Goal: Transaction & Acquisition: Purchase product/service

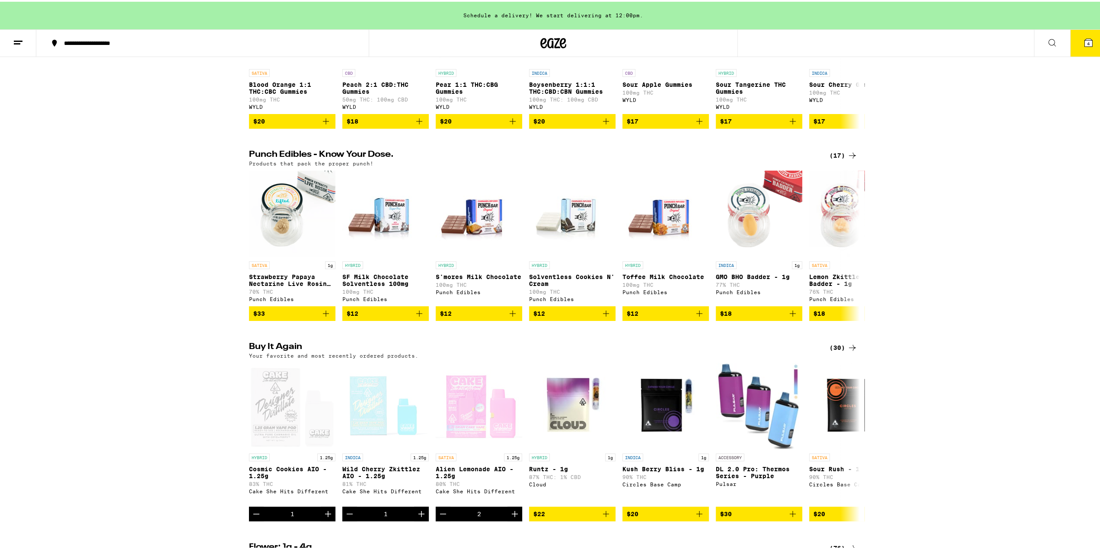
scroll to position [475, 0]
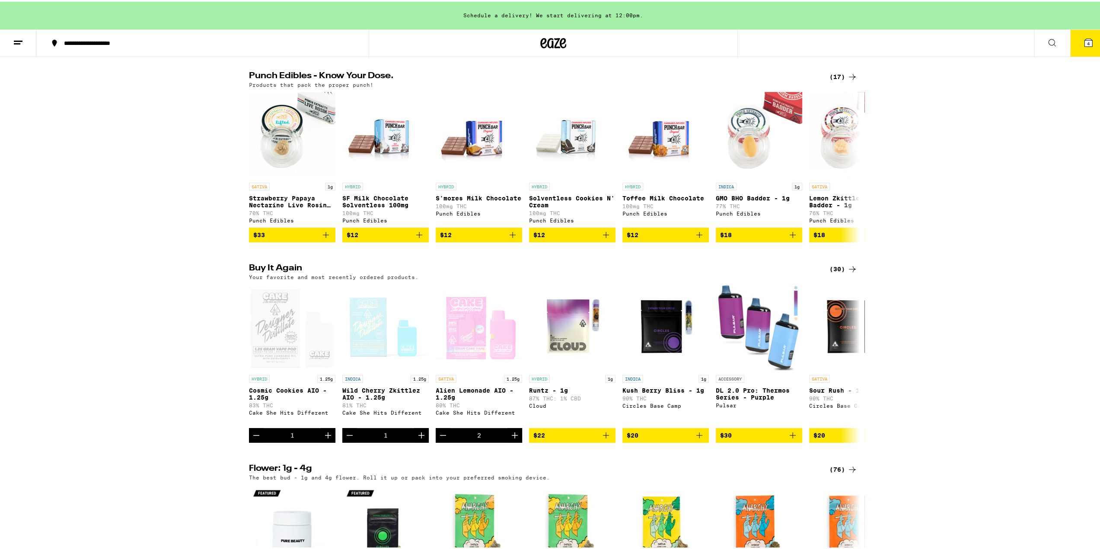
click at [836, 273] on div "(30)" at bounding box center [844, 267] width 28 height 10
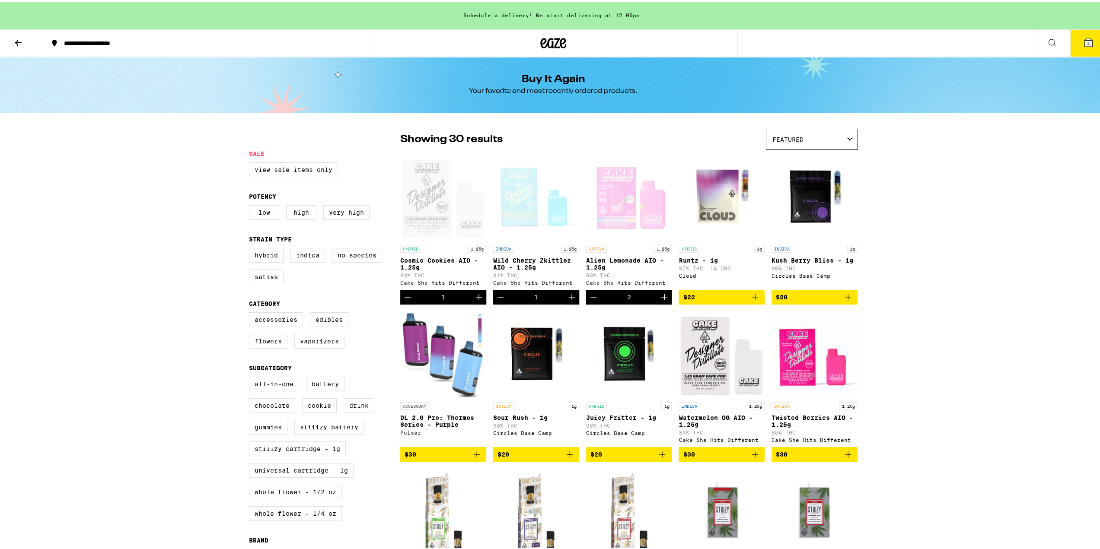
click at [18, 36] on icon at bounding box center [18, 41] width 10 height 10
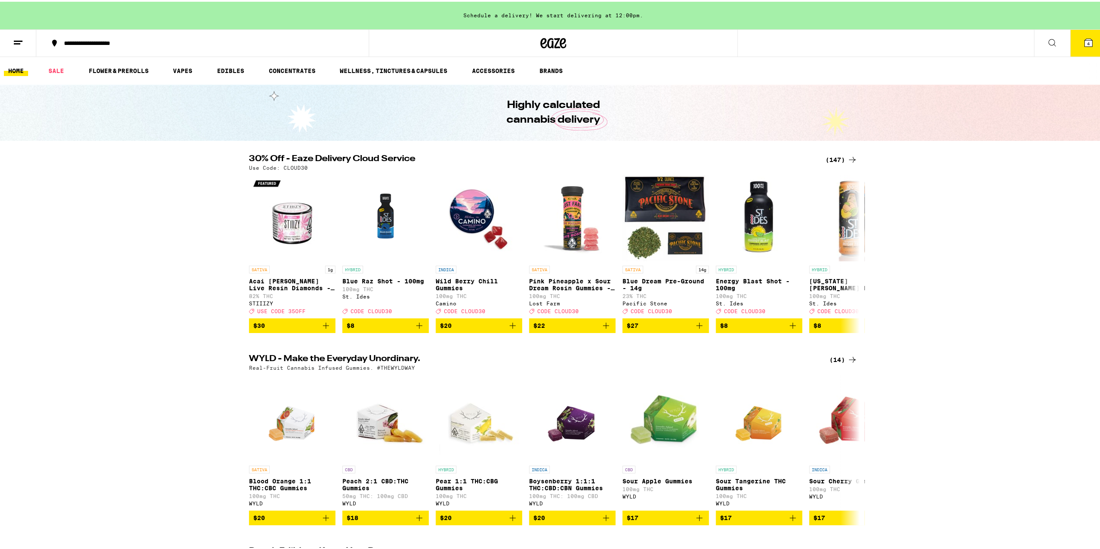
click at [829, 157] on div "(147)" at bounding box center [842, 158] width 32 height 10
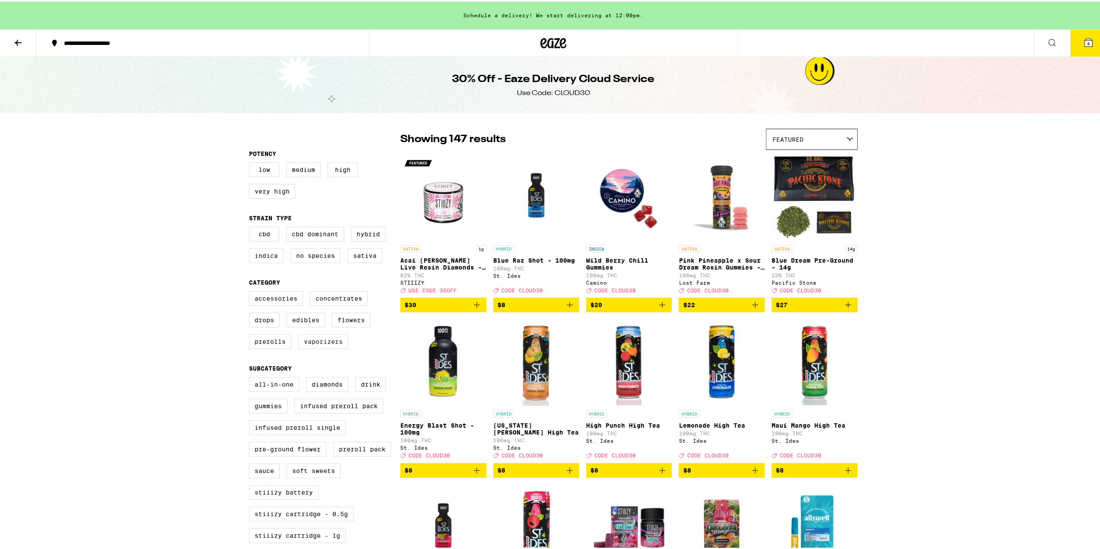
click at [330, 343] on label "Vaporizers" at bounding box center [323, 340] width 50 height 15
click at [251, 291] on input "Vaporizers" at bounding box center [251, 291] width 0 height 0
checkbox input "true"
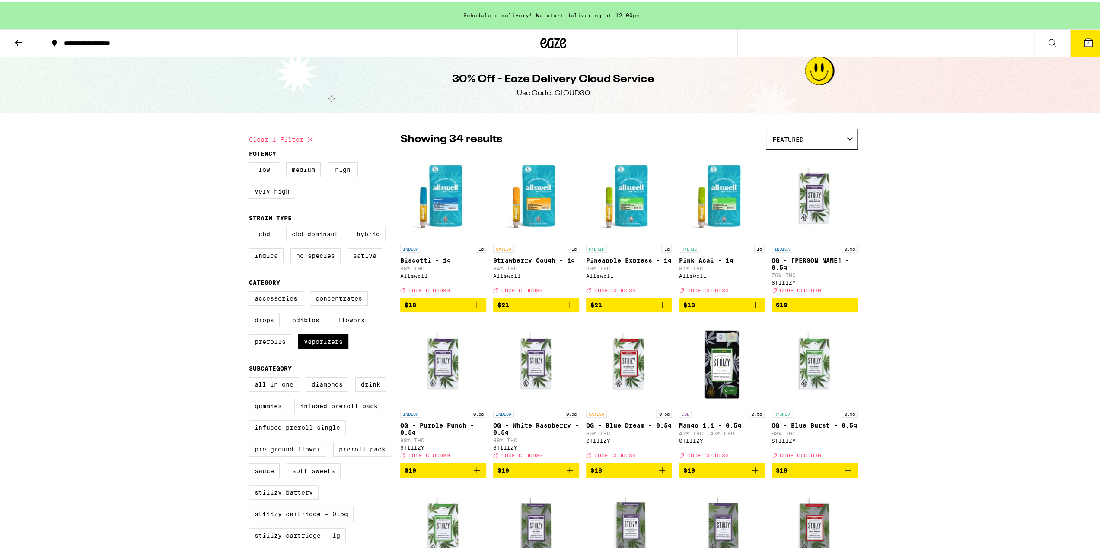
click at [475, 308] on icon "Add to bag" at bounding box center [477, 303] width 10 height 10
click at [661, 309] on icon "Add to bag" at bounding box center [662, 303] width 10 height 10
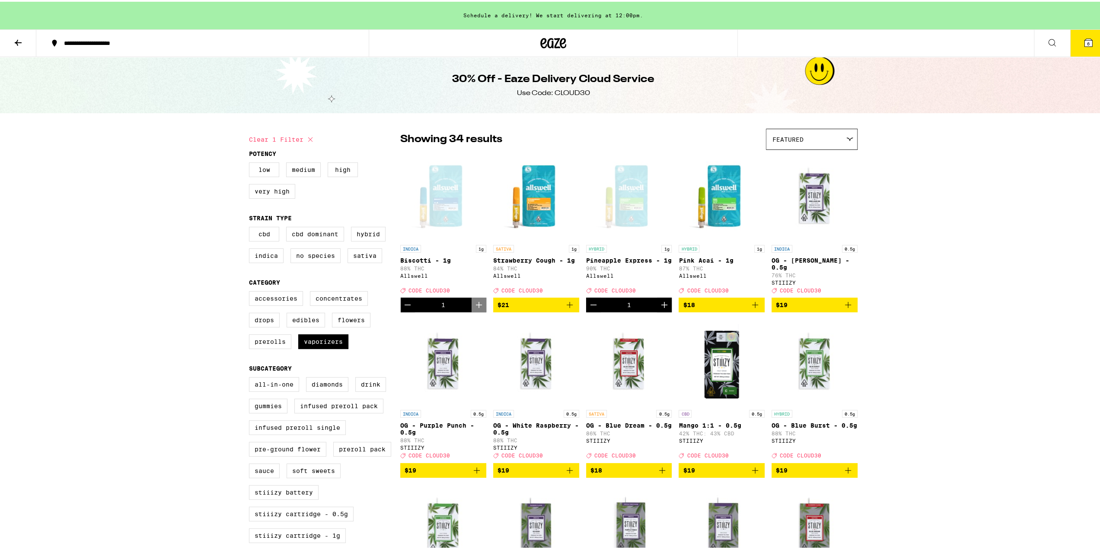
click at [750, 309] on icon "Add to bag" at bounding box center [755, 303] width 10 height 10
click at [568, 309] on icon "Add to bag" at bounding box center [570, 303] width 10 height 10
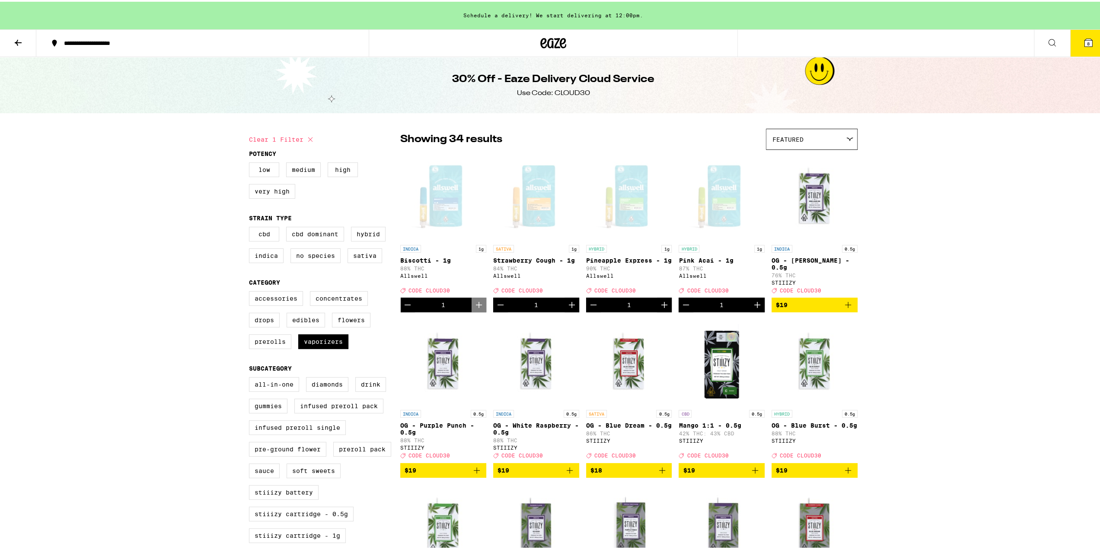
click at [1085, 42] on icon at bounding box center [1089, 41] width 8 height 8
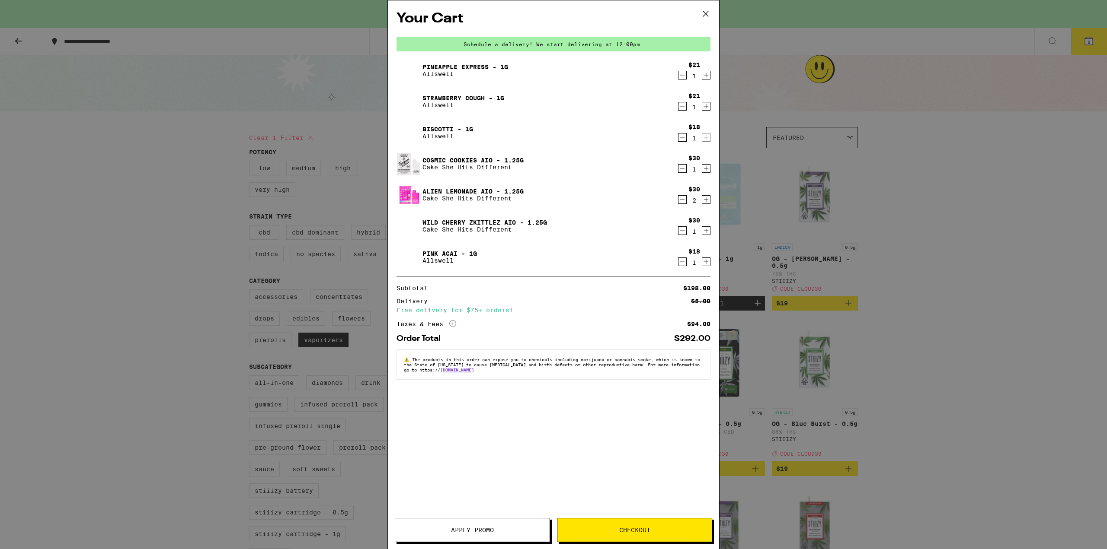
click at [688, 170] on div "1" at bounding box center [694, 169] width 12 height 7
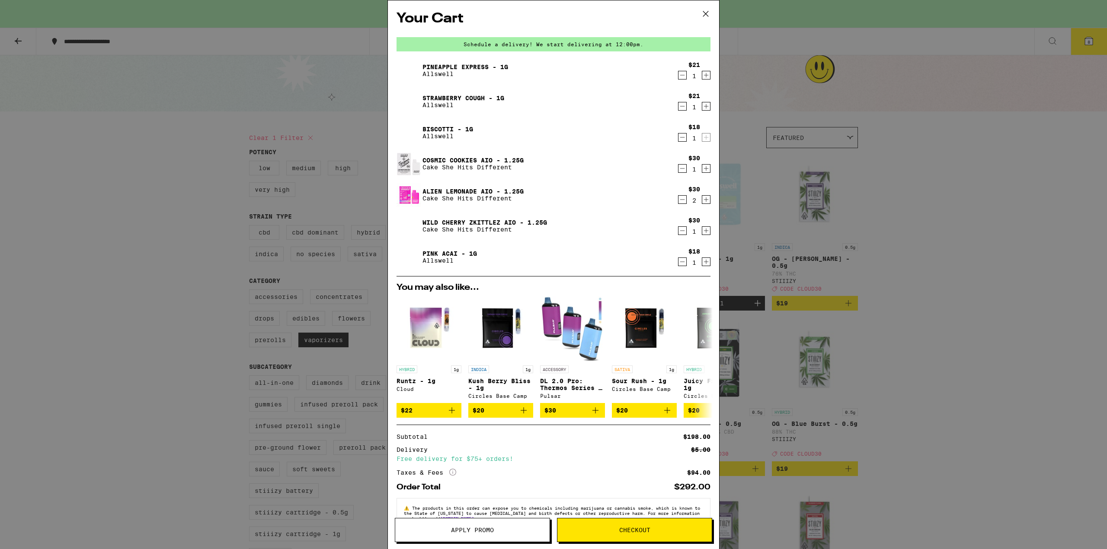
click at [678, 172] on icon "Decrement" at bounding box center [682, 168] width 8 height 10
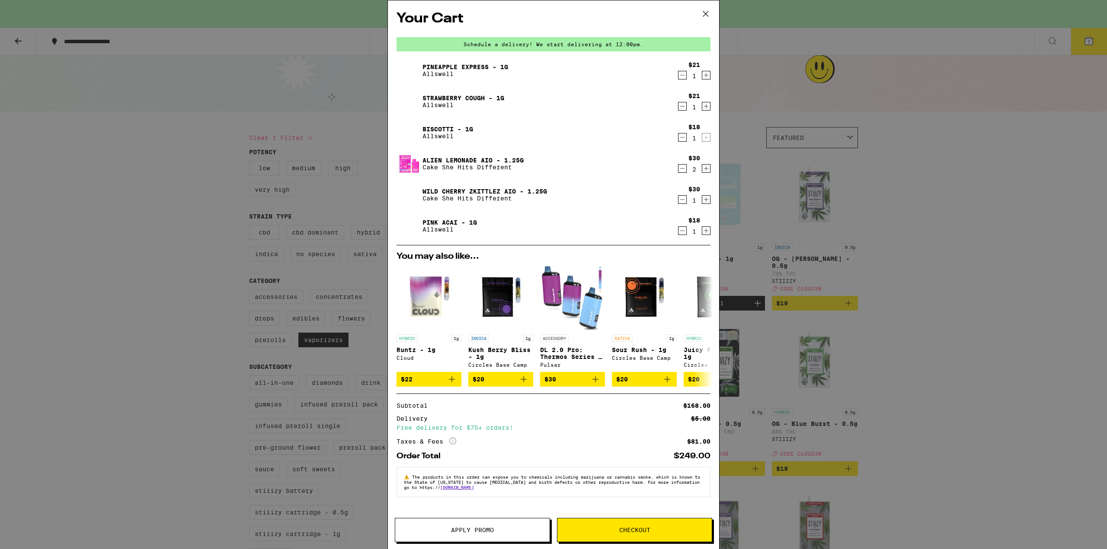
click at [680, 166] on icon "Decrement" at bounding box center [682, 168] width 8 height 10
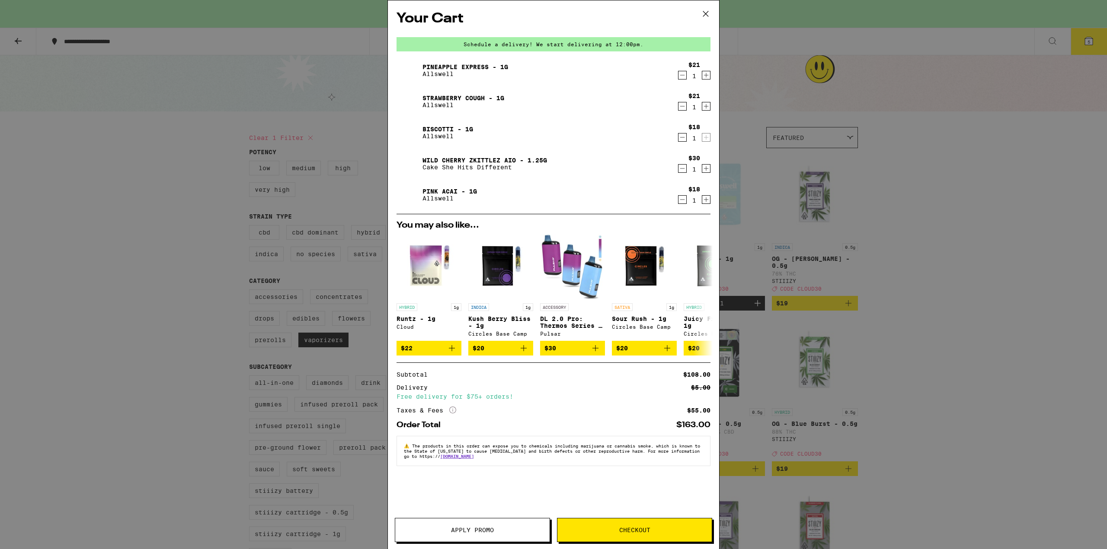
click at [678, 168] on button "Decrement" at bounding box center [682, 168] width 9 height 9
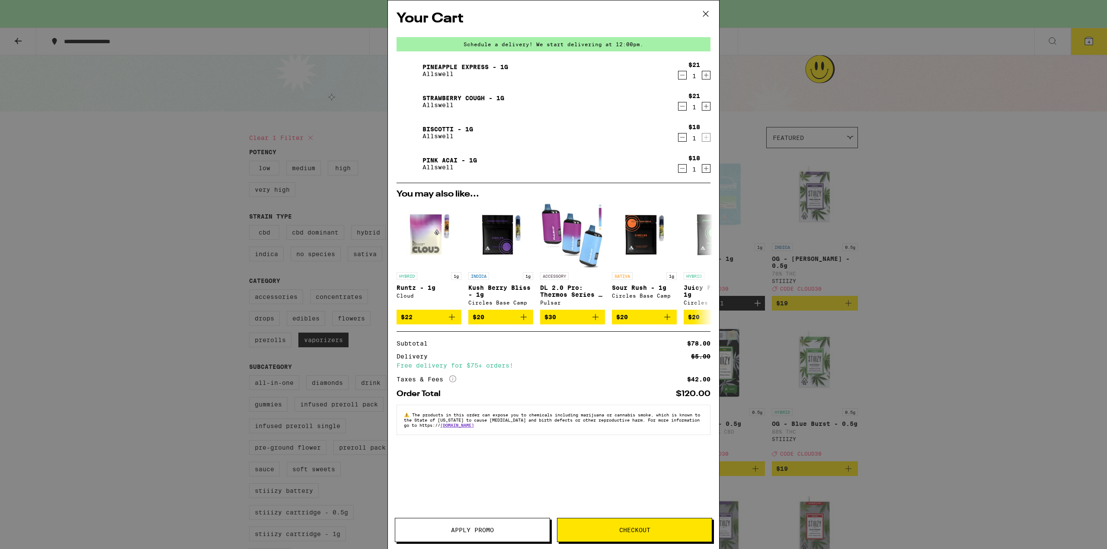
click at [454, 531] on span "Apply Promo" at bounding box center [472, 530] width 43 height 6
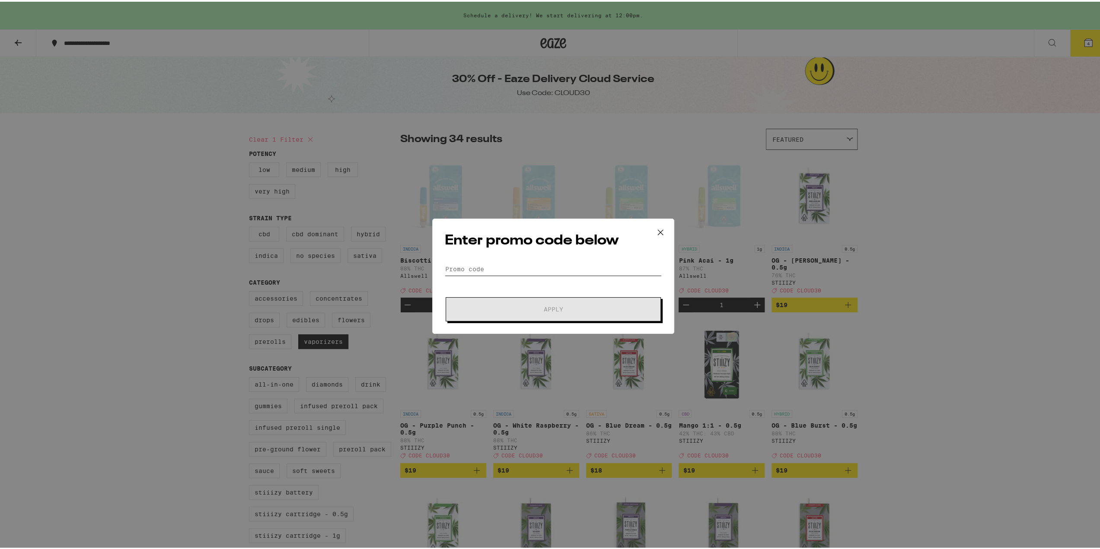
click at [469, 269] on input "Promo Code" at bounding box center [553, 267] width 217 height 13
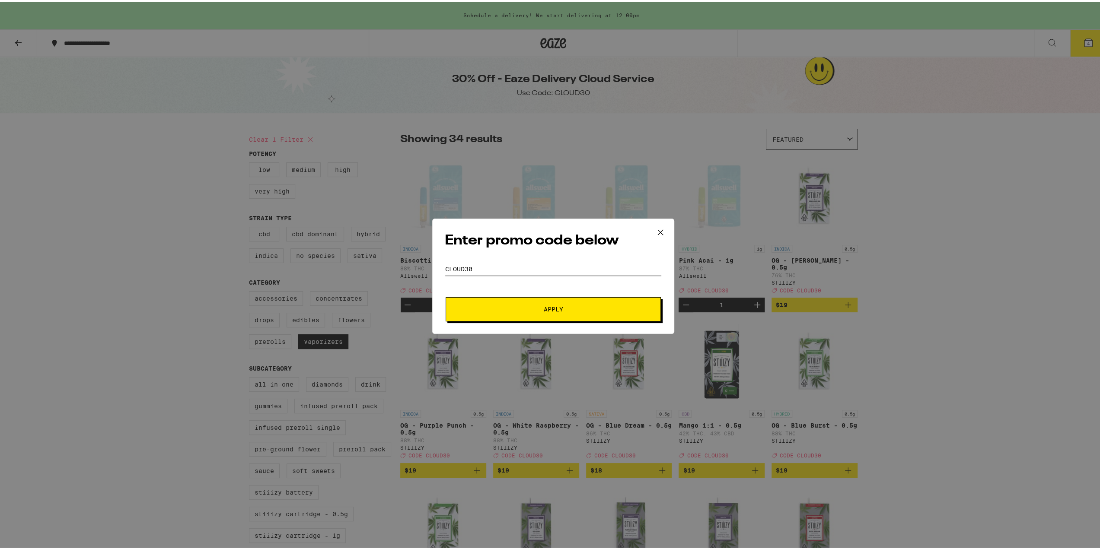
type input "cloud30"
click at [446, 296] on button "Apply" at bounding box center [553, 308] width 215 height 24
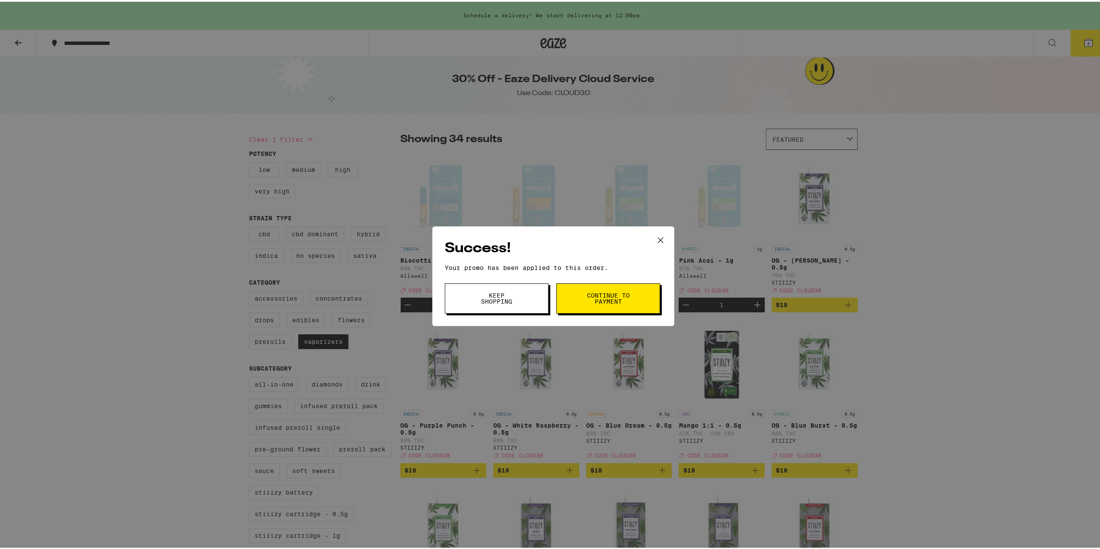
click at [589, 307] on button "Continue to payment" at bounding box center [608, 297] width 104 height 30
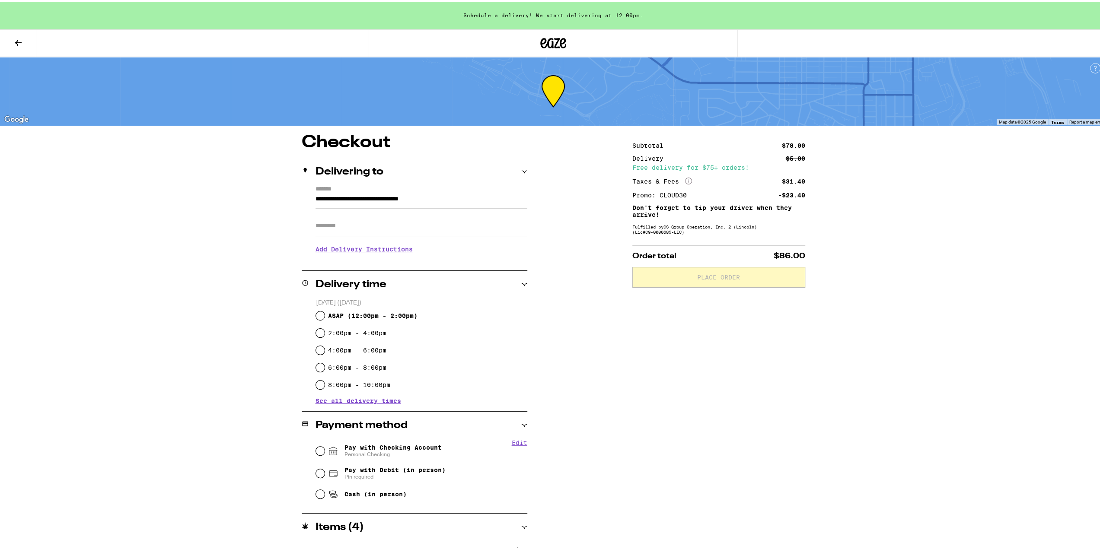
click at [316, 314] on div "ASAP ( 12:00pm - 2:00pm )" at bounding box center [421, 314] width 211 height 17
click at [316, 315] on input "ASAP ( 12:00pm - 2:00pm )" at bounding box center [320, 314] width 9 height 9
radio input "true"
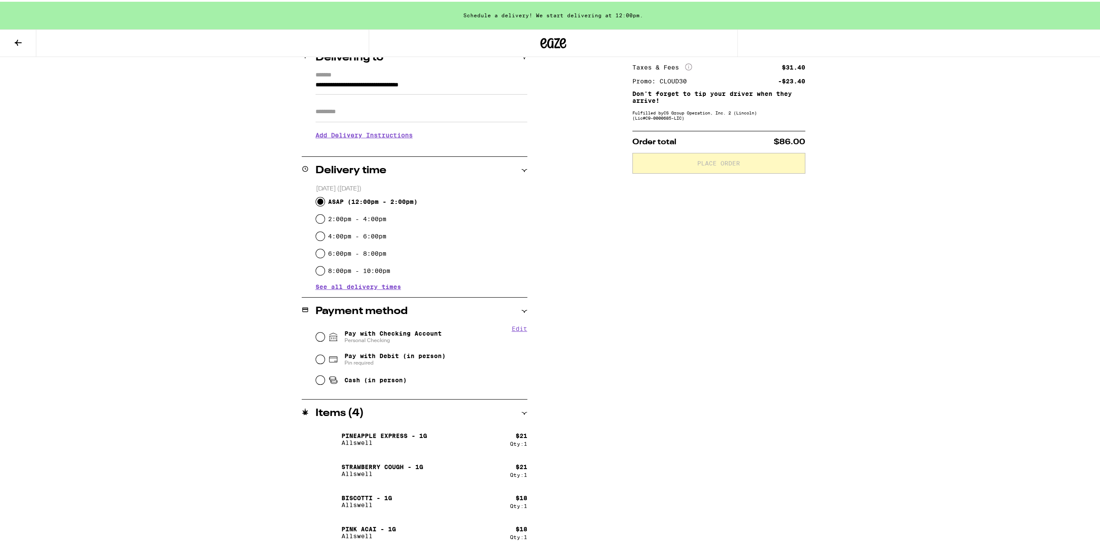
scroll to position [115, 0]
click at [316, 334] on input "Pay with Checking Account Personal Checking" at bounding box center [320, 335] width 9 height 9
radio input "true"
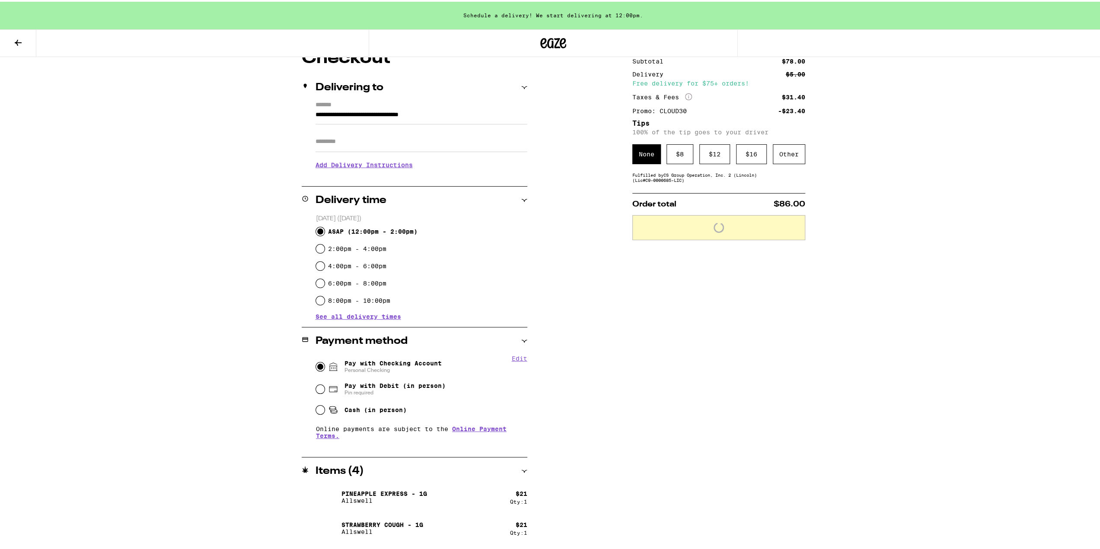
scroll to position [28, 0]
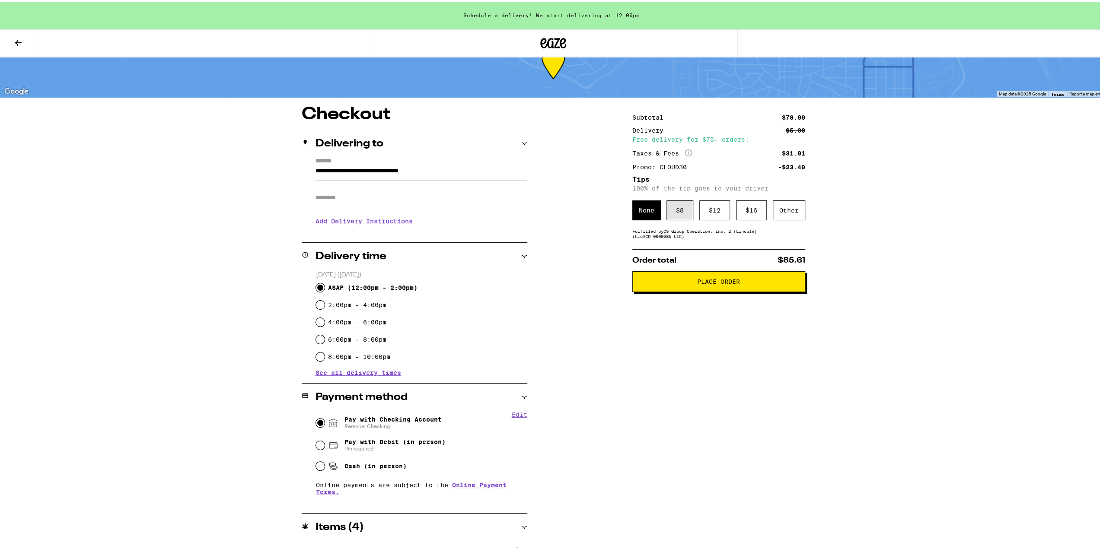
click at [689, 209] on div "$ 8" at bounding box center [680, 209] width 27 height 20
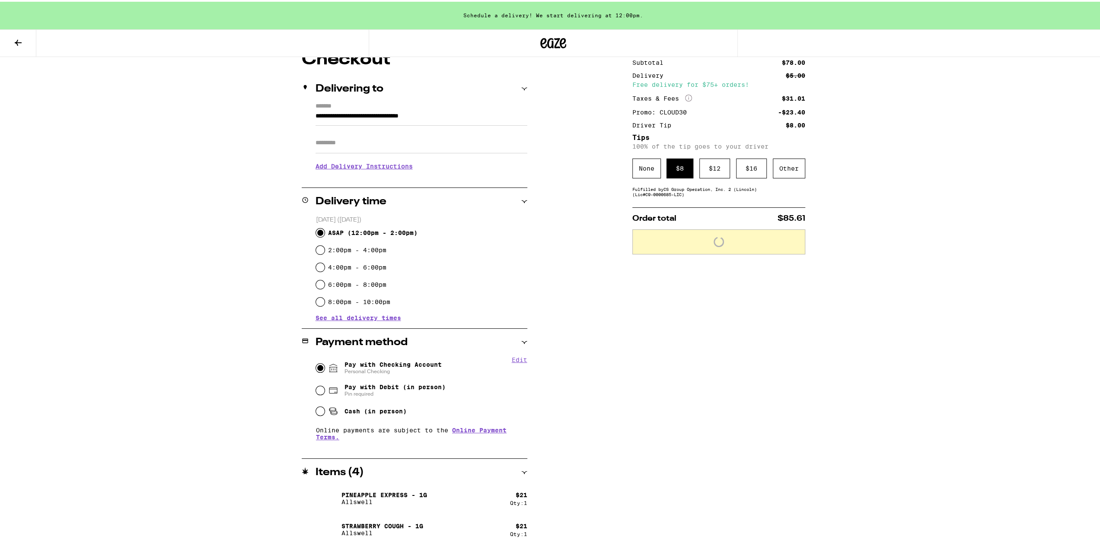
scroll to position [143, 0]
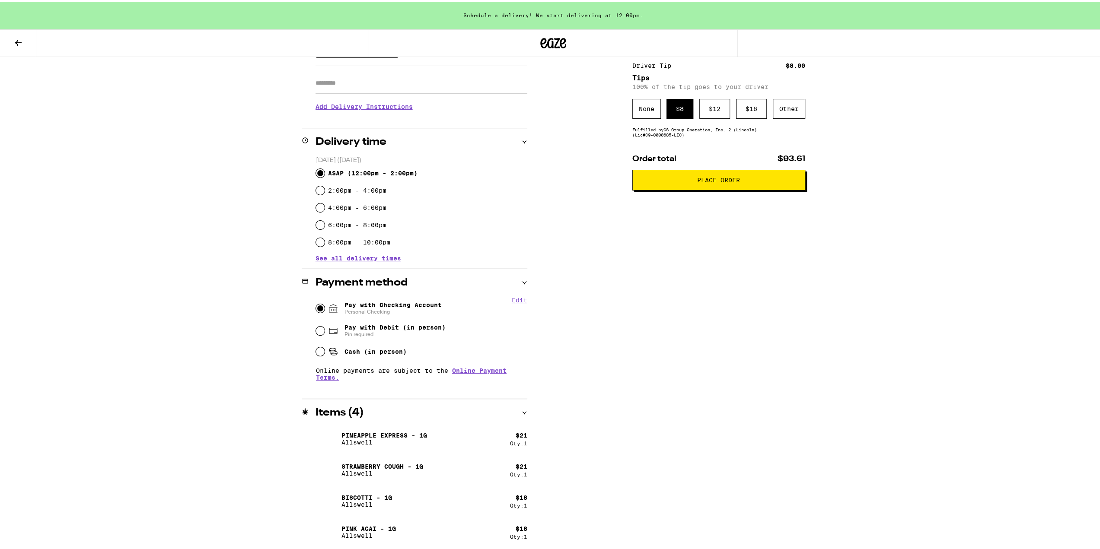
click at [654, 182] on span "Place Order" at bounding box center [719, 178] width 158 height 6
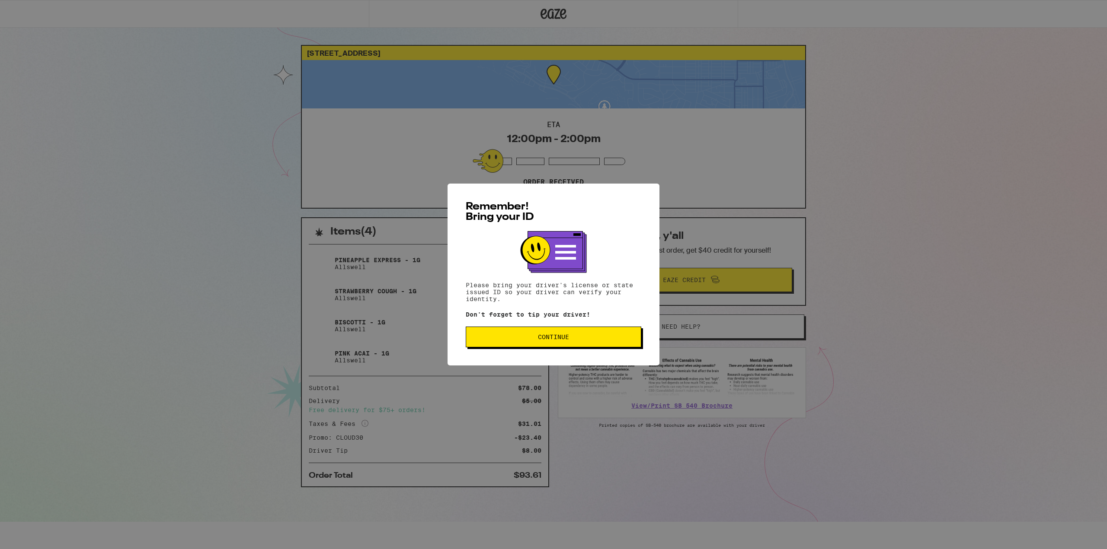
click at [576, 340] on span "Continue" at bounding box center [553, 337] width 161 height 6
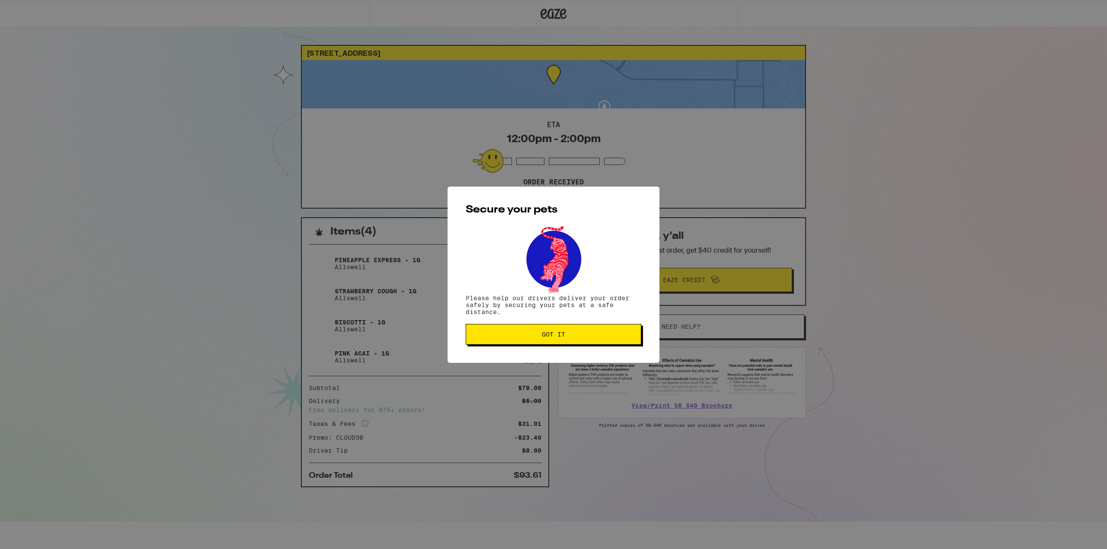
click at [559, 338] on span "Got it" at bounding box center [553, 335] width 23 height 6
